Goal: Use online tool/utility: Use online tool/utility

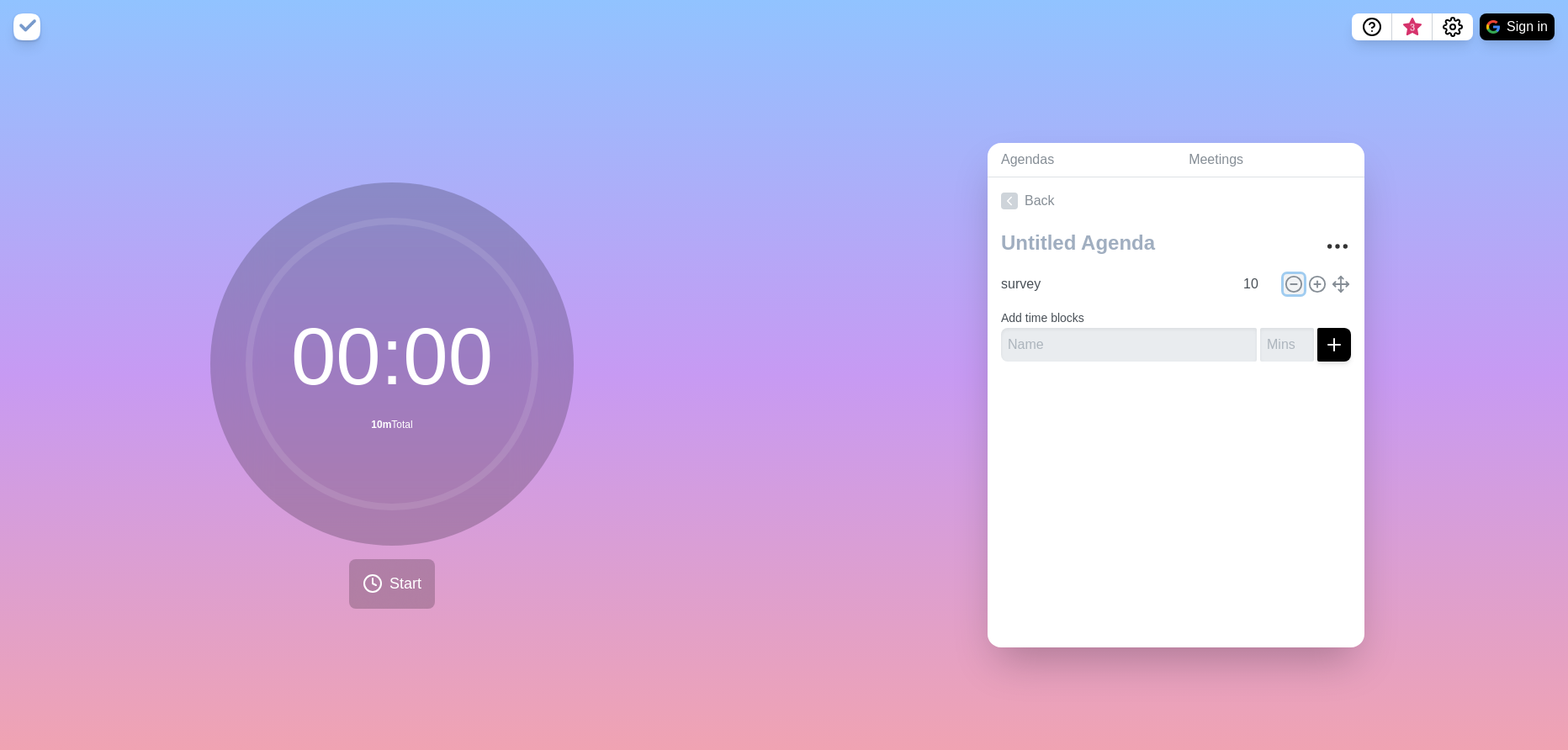
click at [1269, 275] on icon at bounding box center [1294, 284] width 19 height 19
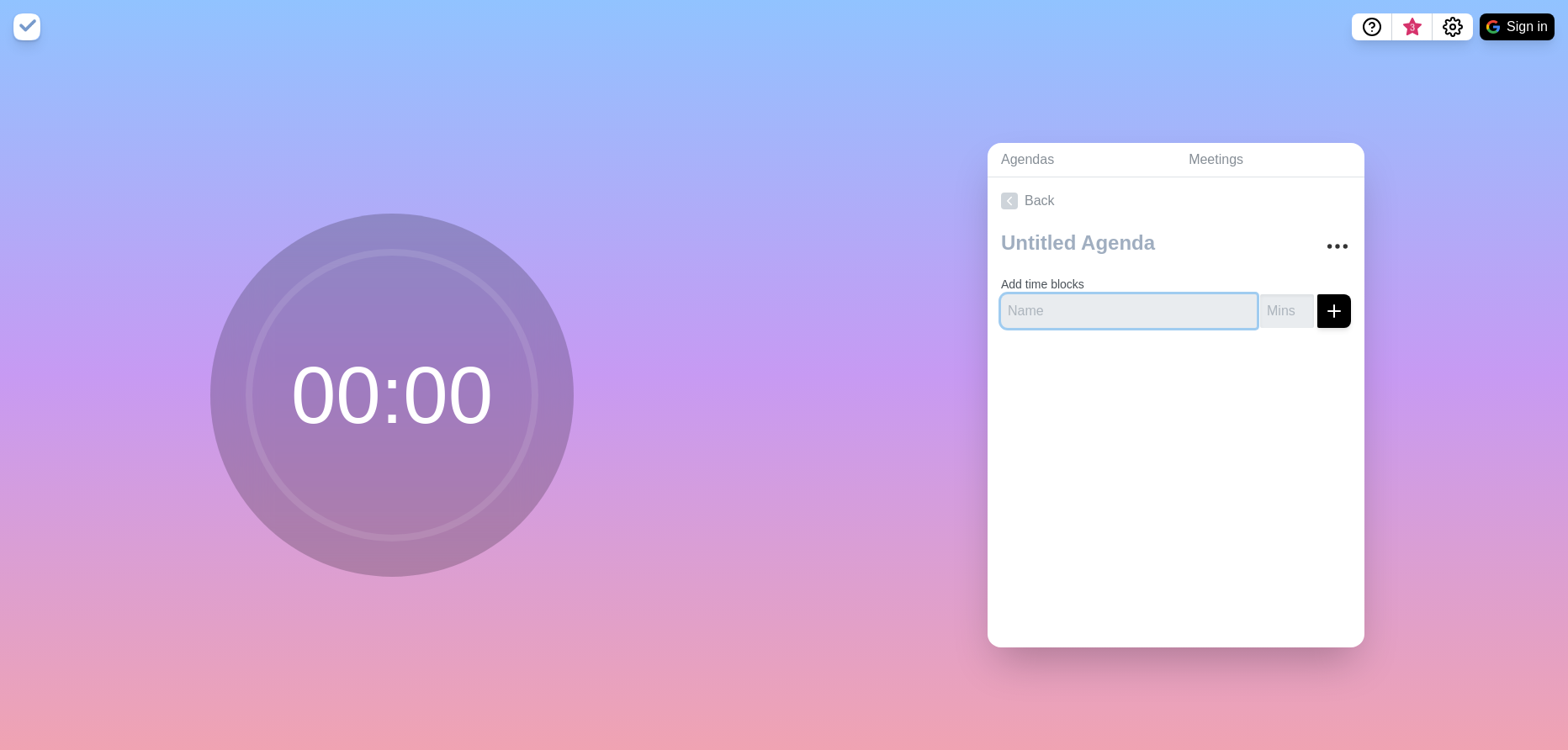
click at [1203, 307] on input "text" at bounding box center [1129, 311] width 256 height 34
type input "Survey"
click at [1260, 308] on input "number" at bounding box center [1287, 311] width 54 height 34
type input "8"
click at [1269, 352] on div at bounding box center [1175, 375] width 377 height 67
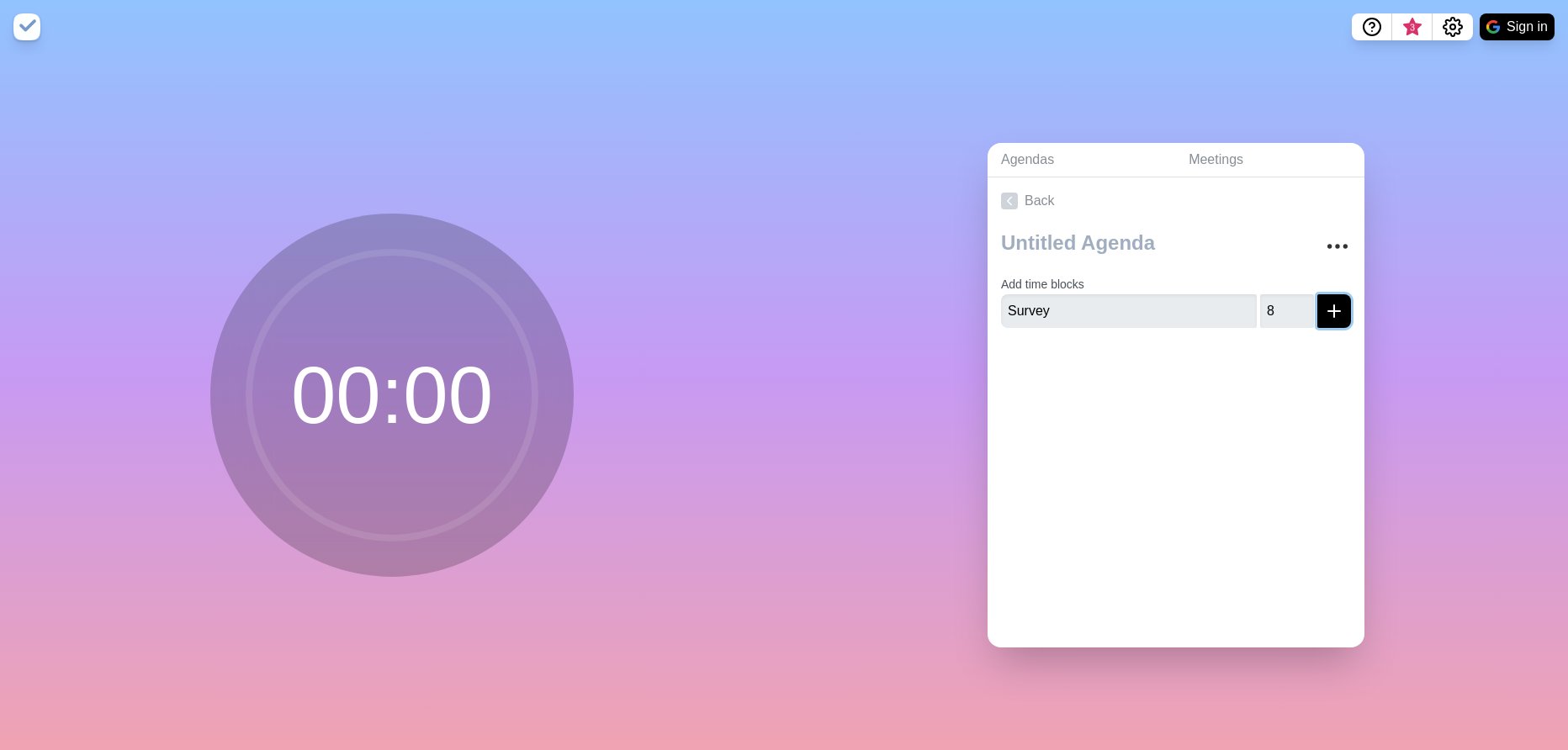
click at [1269, 306] on icon "submit" at bounding box center [1334, 310] width 20 height 20
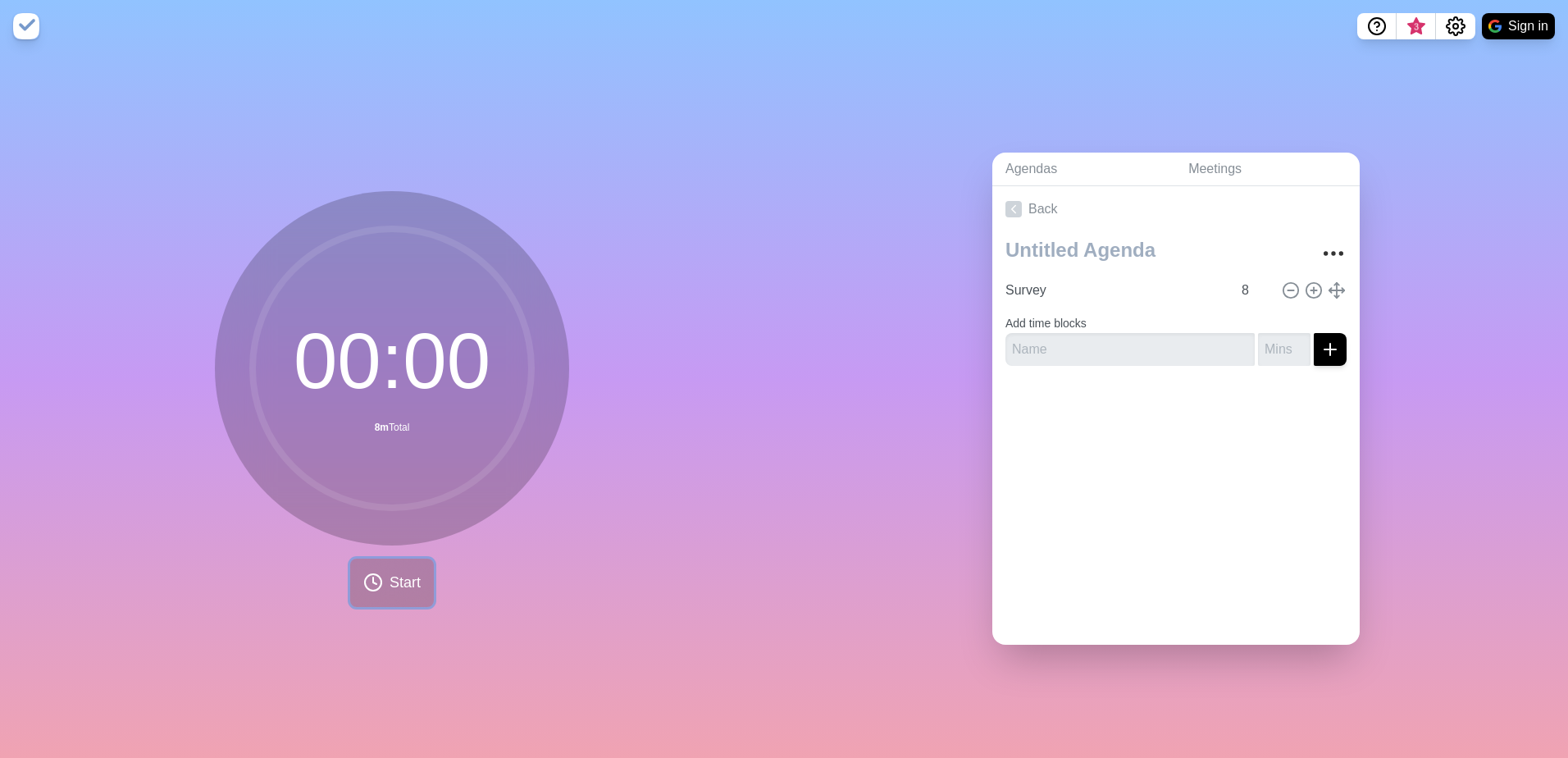
click at [389, 578] on span "Start" at bounding box center [405, 582] width 31 height 22
